Goal: Task Accomplishment & Management: Manage account settings

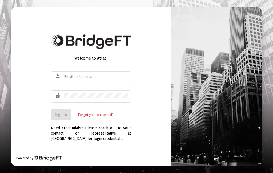
type input "[EMAIL_ADDRESS][DOMAIN_NAME]"
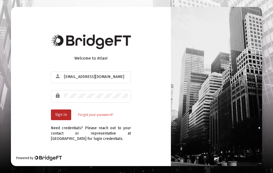
click at [60, 120] on button "Sign In" at bounding box center [61, 114] width 20 height 11
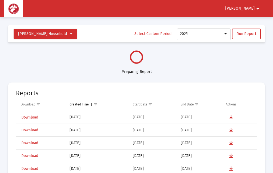
select select "View all"
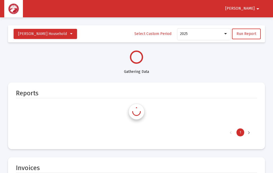
select select "View all"
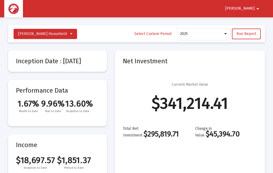
click at [249, 7] on span "[PERSON_NAME]" at bounding box center [239, 8] width 29 height 5
click at [256, 21] on button "Logout" at bounding box center [251, 22] width 30 height 13
